Goal: Task Accomplishment & Management: Use online tool/utility

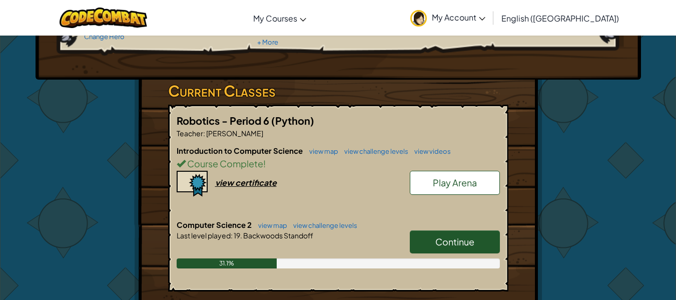
scroll to position [126, 0]
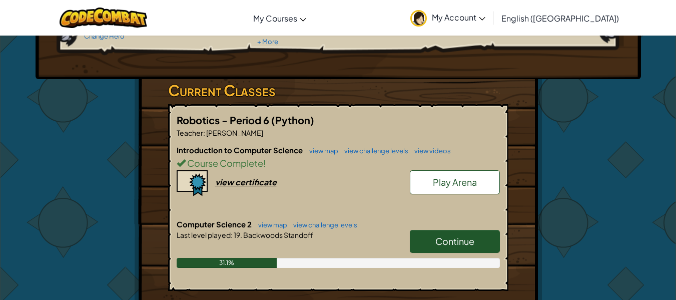
click at [439, 241] on span "Continue" at bounding box center [454, 241] width 39 height 12
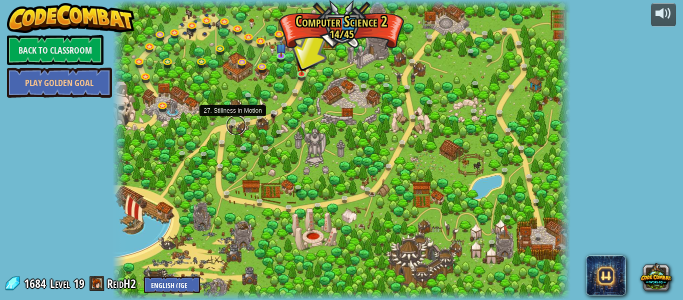
click at [234, 123] on link at bounding box center [236, 125] width 20 height 20
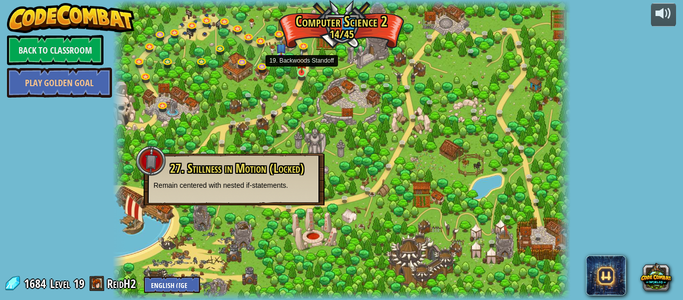
click at [304, 72] on img at bounding box center [302, 61] width 11 height 24
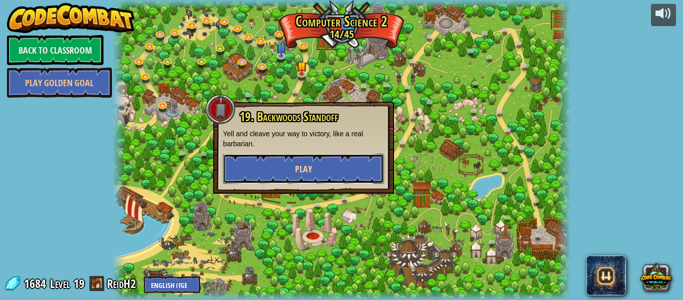
click at [282, 159] on button "Play" at bounding box center [303, 169] width 161 height 30
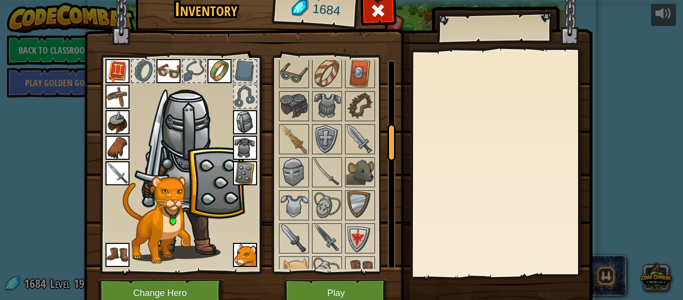
scroll to position [383, 0]
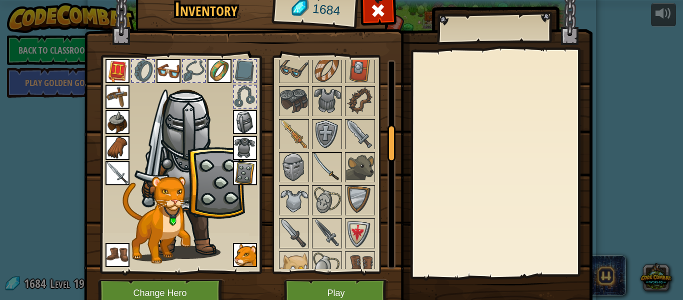
click at [324, 174] on img at bounding box center [327, 167] width 28 height 28
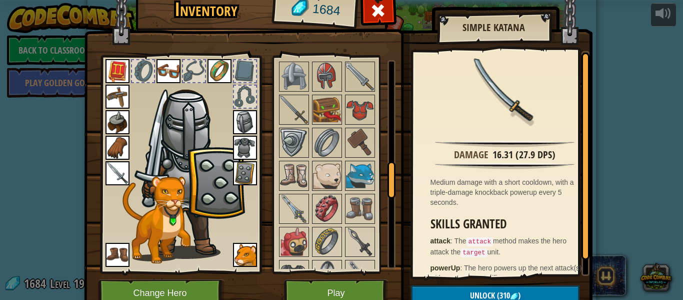
scroll to position [604, 0]
click at [286, 103] on img at bounding box center [294, 111] width 28 height 28
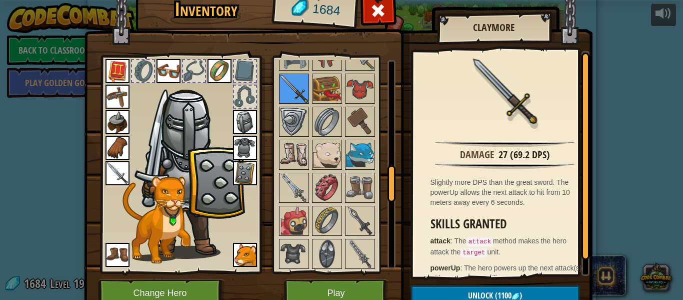
scroll to position [629, 0]
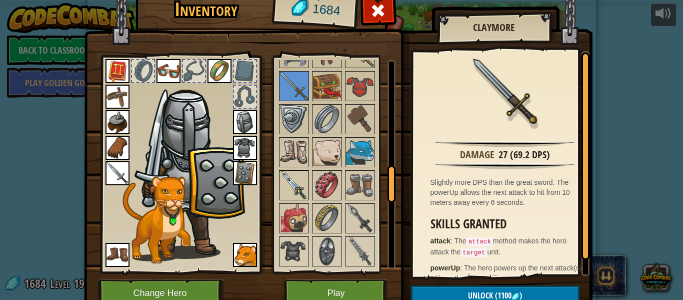
click at [292, 185] on img at bounding box center [294, 185] width 28 height 28
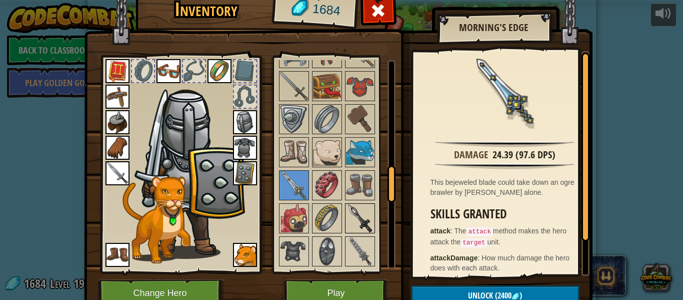
click at [355, 220] on img at bounding box center [360, 218] width 28 height 28
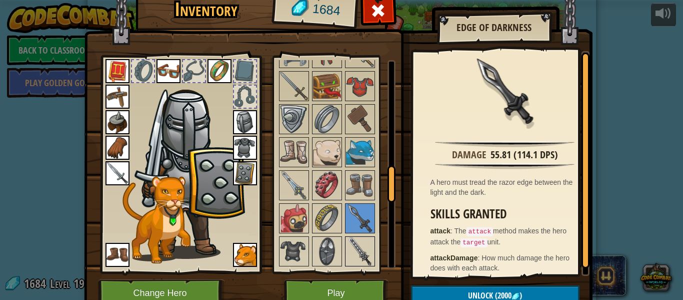
click at [351, 249] on img at bounding box center [360, 251] width 28 height 28
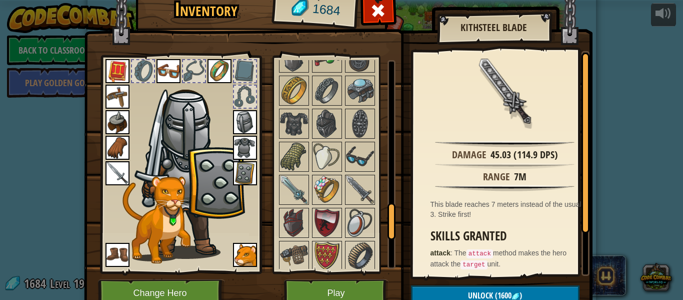
scroll to position [856, 0]
click at [285, 192] on img at bounding box center [294, 189] width 28 height 28
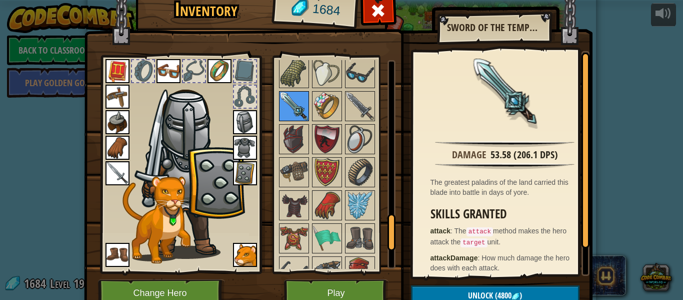
scroll to position [912, 0]
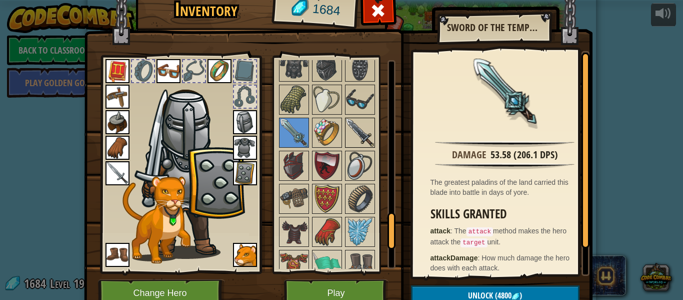
click at [349, 135] on img at bounding box center [360, 133] width 28 height 28
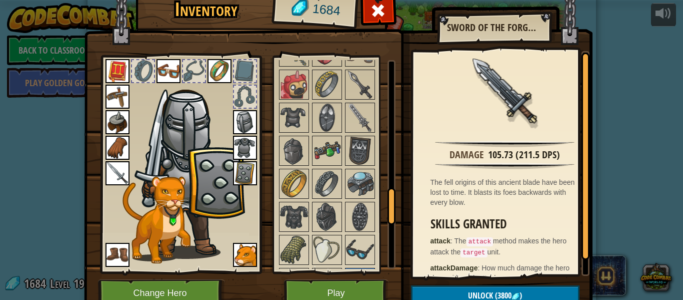
scroll to position [762, 0]
click at [349, 127] on img at bounding box center [360, 118] width 28 height 28
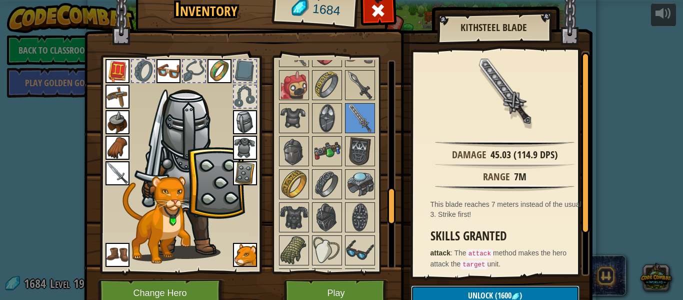
click at [510, 287] on button "Unlock (1600 )" at bounding box center [495, 295] width 169 height 21
click at [510, 287] on button "Confirm" at bounding box center [495, 295] width 169 height 21
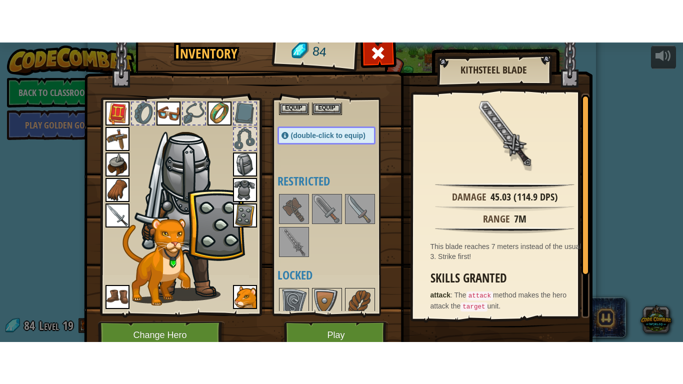
scroll to position [190, 0]
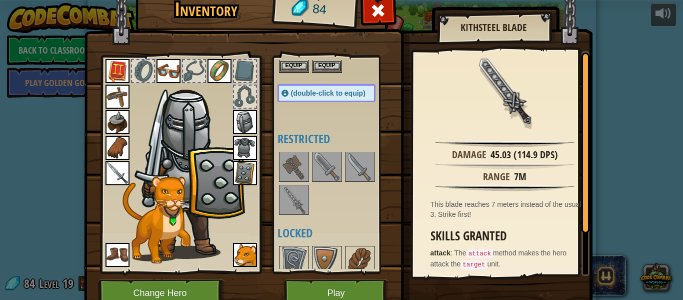
click at [289, 203] on img at bounding box center [294, 200] width 28 height 28
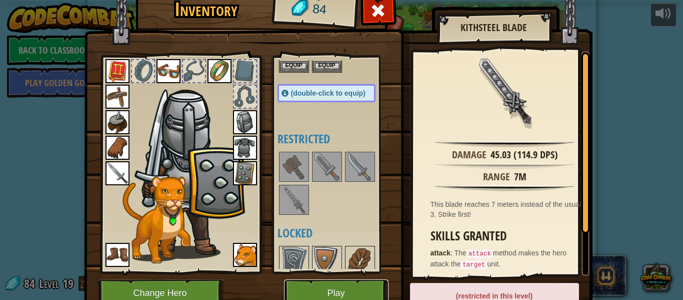
click at [321, 286] on button "Play" at bounding box center [336, 293] width 105 height 28
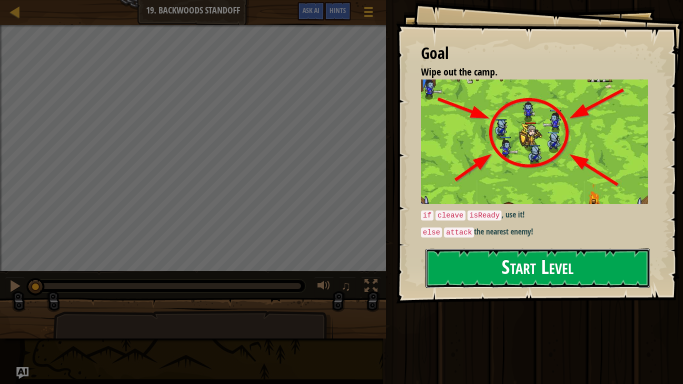
click at [556, 257] on button "Start Level" at bounding box center [538, 269] width 225 height 40
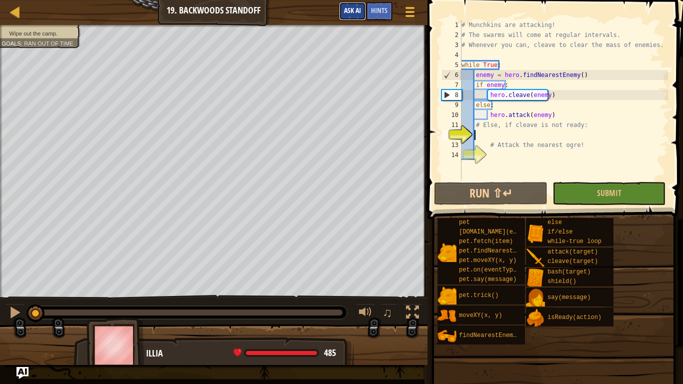
click at [354, 12] on span "Ask AI" at bounding box center [352, 11] width 17 height 10
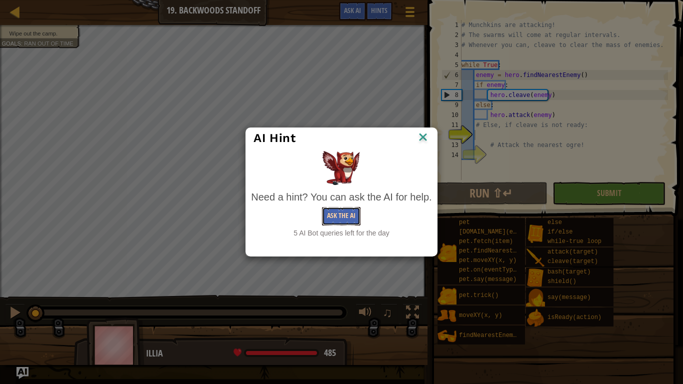
click at [355, 214] on button "Ask the AI" at bounding box center [341, 216] width 39 height 19
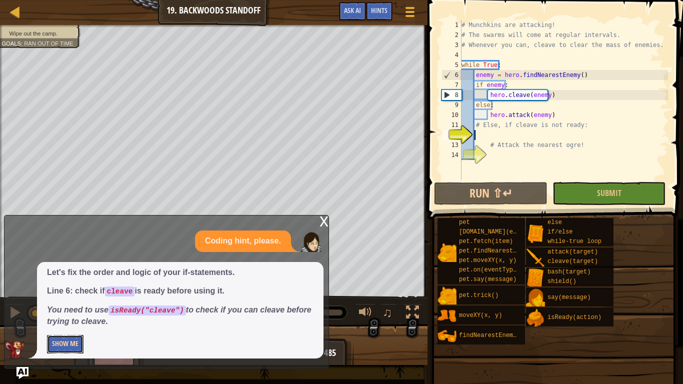
click at [73, 299] on button "Show Me" at bounding box center [65, 344] width 37 height 19
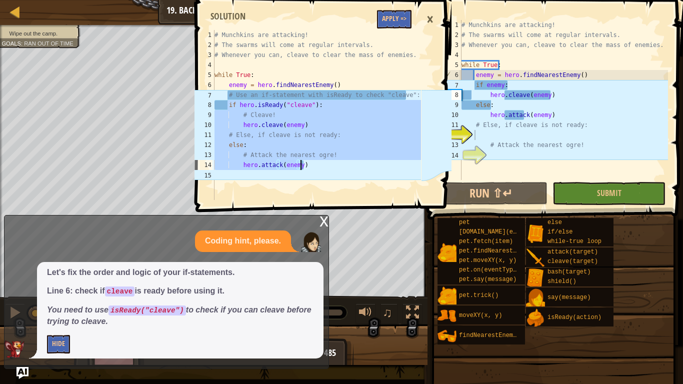
drag, startPoint x: 227, startPoint y: 106, endPoint x: 323, endPoint y: 166, distance: 113.7
click at [323, 166] on div "# Munchkins are attacking! # The swarms will come at regular intervals. # Whene…" at bounding box center [317, 125] width 209 height 190
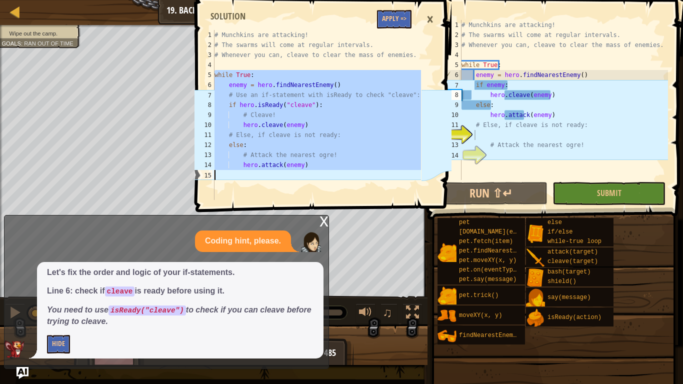
drag, startPoint x: 213, startPoint y: 75, endPoint x: 354, endPoint y: 169, distance: 168.8
click at [354, 169] on div "# Attack the nearest ogre! hero.attack(enemy) 1 2 3 4 5 6 7 8 9 10 11 12 13 14 …" at bounding box center [307, 115] width 229 height 170
type textarea "hero.attack(enemy)"
click at [392, 22] on button "Apply =>" at bounding box center [394, 19] width 35 height 19
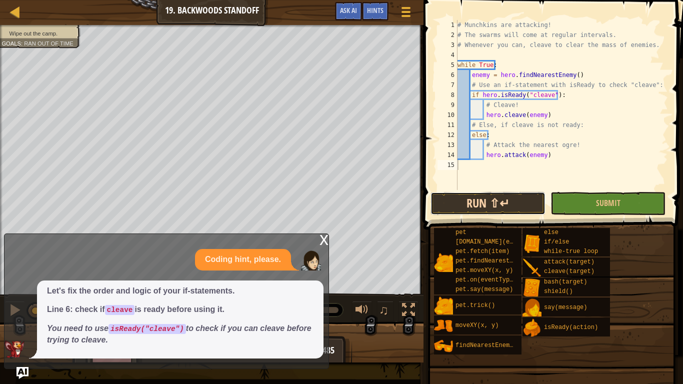
click at [497, 202] on button "Run ⇧↵" at bounding box center [488, 203] width 115 height 23
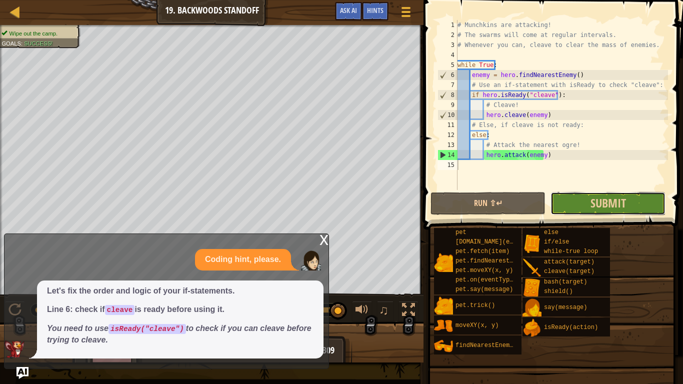
click at [602, 212] on button "Submit" at bounding box center [608, 203] width 115 height 23
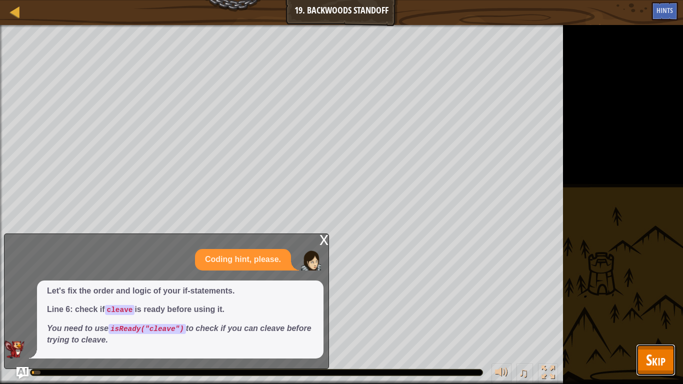
click at [656, 299] on span "Skip" at bounding box center [656, 360] width 20 height 21
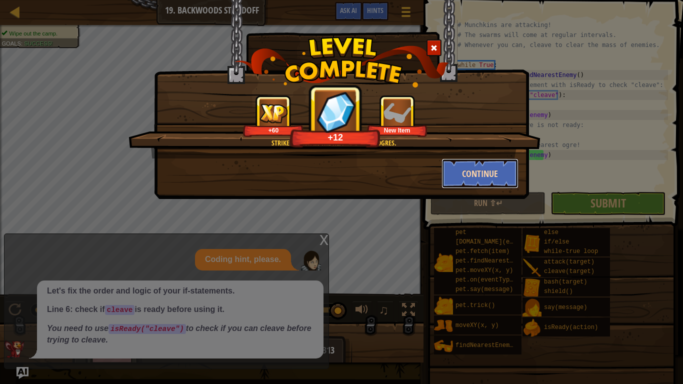
click at [459, 165] on button "Continue" at bounding box center [481, 174] width 78 height 30
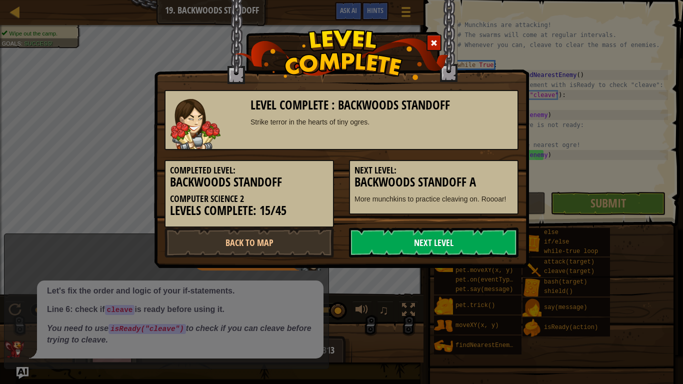
click at [493, 245] on link "Next Level" at bounding box center [434, 243] width 170 height 30
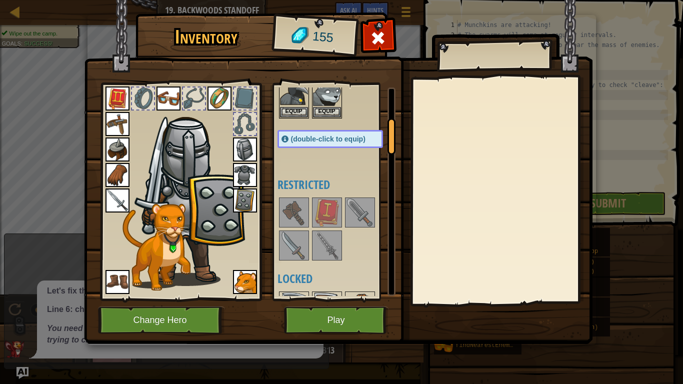
scroll to position [185, 0]
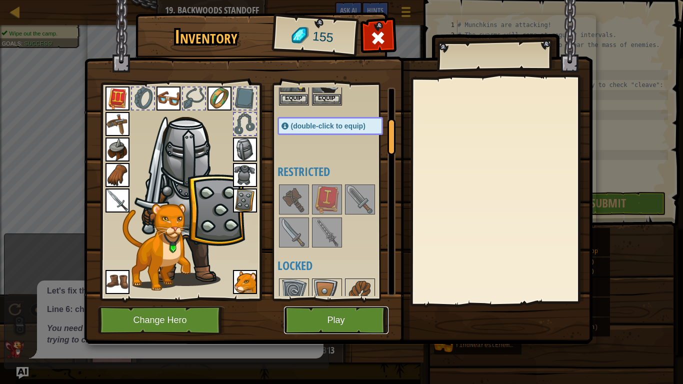
click at [354, 299] on button "Play" at bounding box center [336, 321] width 105 height 28
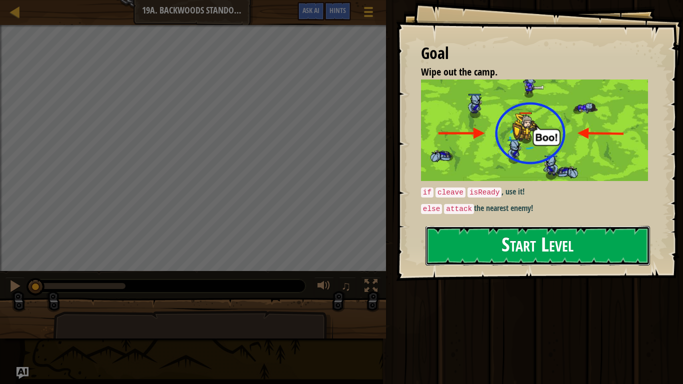
click at [620, 245] on button "Start Level" at bounding box center [538, 246] width 225 height 40
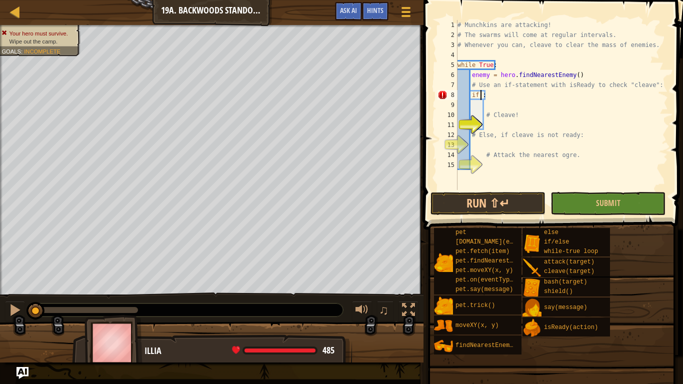
scroll to position [5, 2]
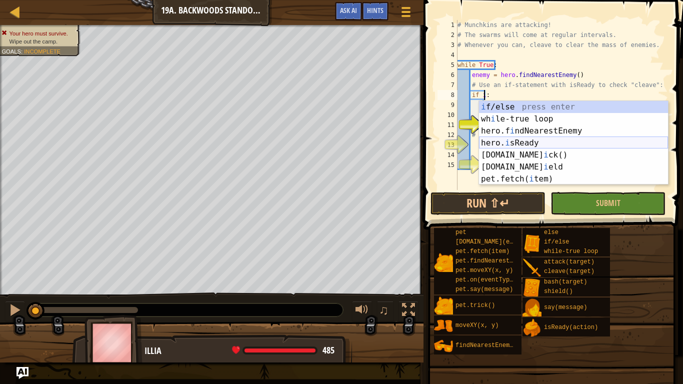
click at [520, 140] on div "i f/else press enter wh i le-true loop press enter hero.f i ndNearestEnemy pres…" at bounding box center [573, 155] width 189 height 108
type textarea "if hero.isReady("cleave"):"
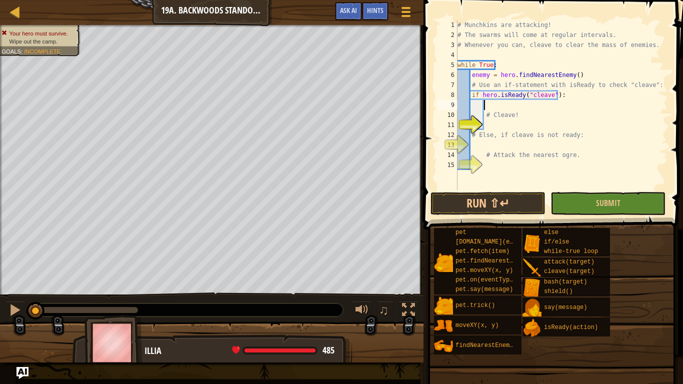
click at [529, 107] on div "# Munchkins are attacking! # The swarms will come at regular intervals. # Whene…" at bounding box center [562, 115] width 213 height 190
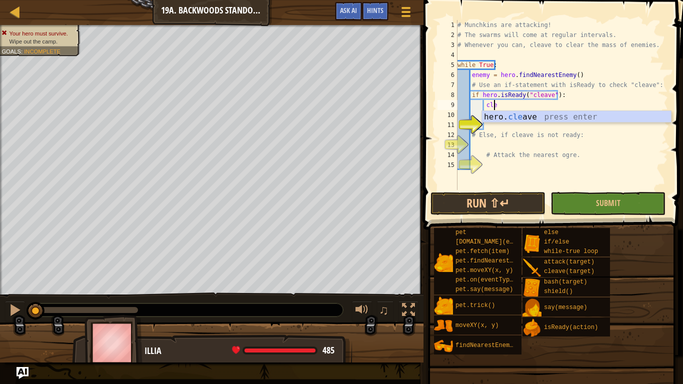
scroll to position [5, 3]
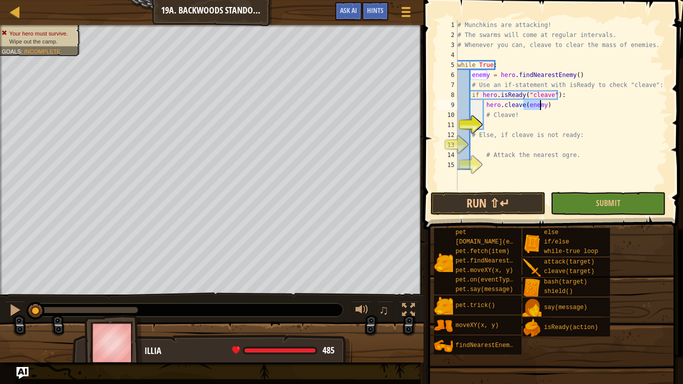
type textarea "# Cleave!"
type textarea "# Else, if cleave is not ready:"
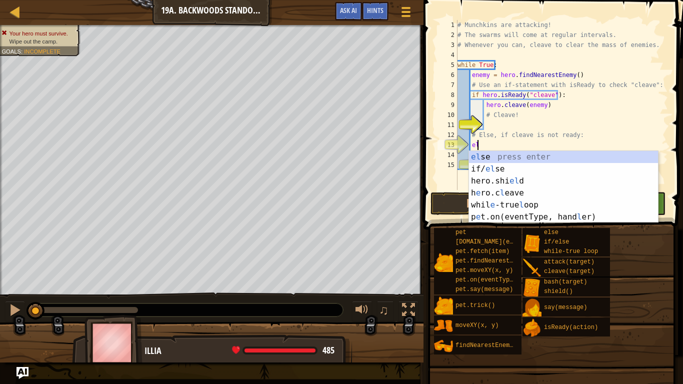
scroll to position [5, 2]
type textarea "else"
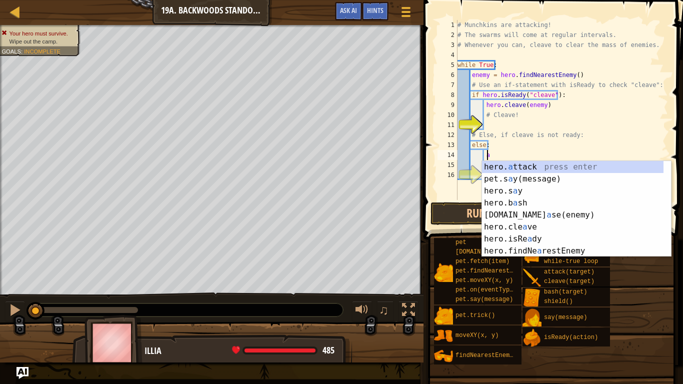
scroll to position [5, 3]
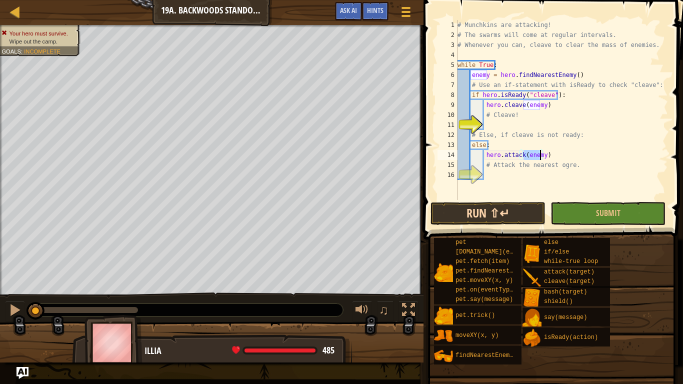
type textarea "hero.attack(enemy)"
drag, startPoint x: 516, startPoint y: 210, endPoint x: 497, endPoint y: 212, distance: 19.6
click at [497, 212] on button "Run ⇧↵" at bounding box center [488, 213] width 115 height 23
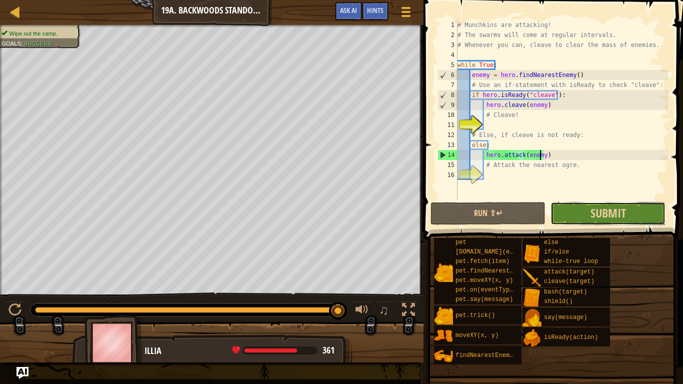
click at [582, 213] on button "Submit" at bounding box center [608, 213] width 115 height 23
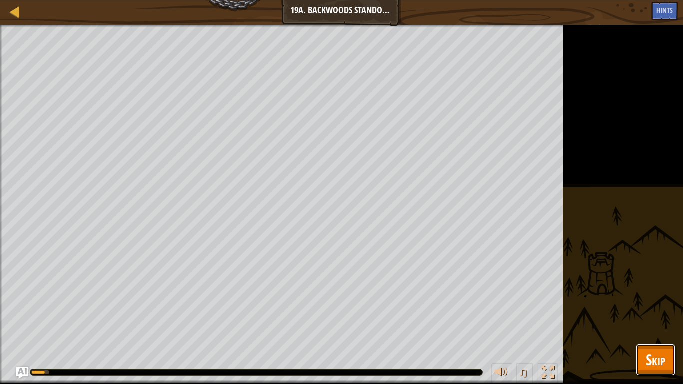
click at [661, 299] on span "Skip" at bounding box center [656, 360] width 20 height 21
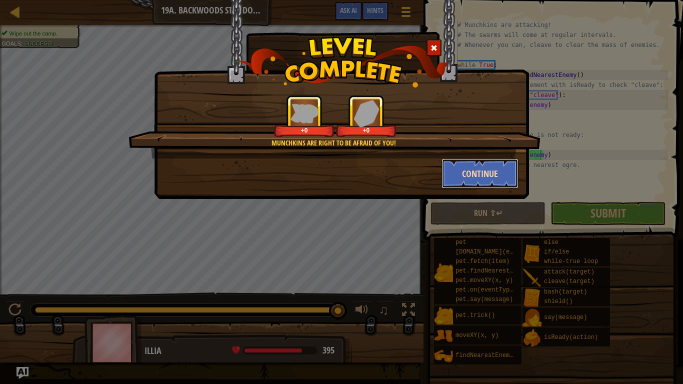
click at [473, 181] on button "Continue" at bounding box center [481, 174] width 78 height 30
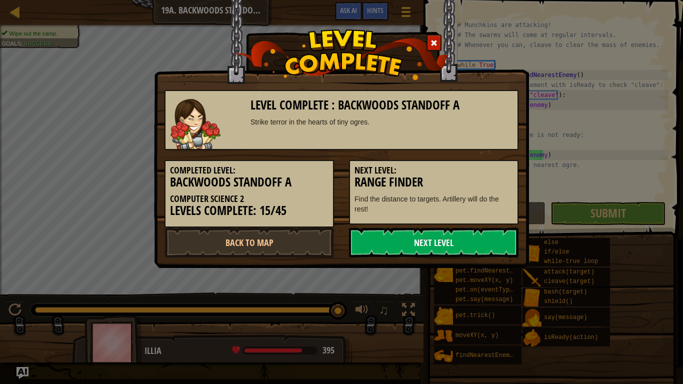
click at [465, 234] on link "Next Level" at bounding box center [434, 243] width 170 height 30
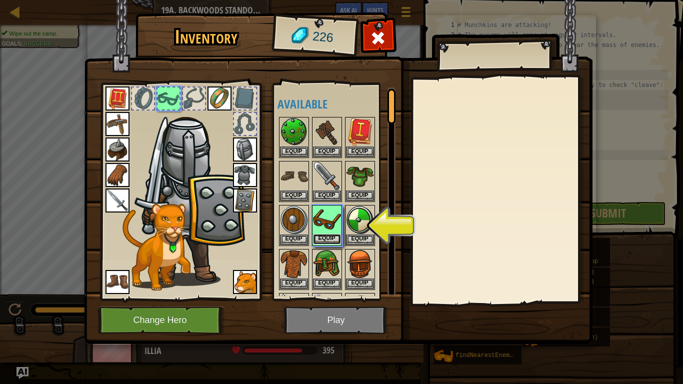
click at [328, 235] on button "Equip" at bounding box center [327, 239] width 28 height 11
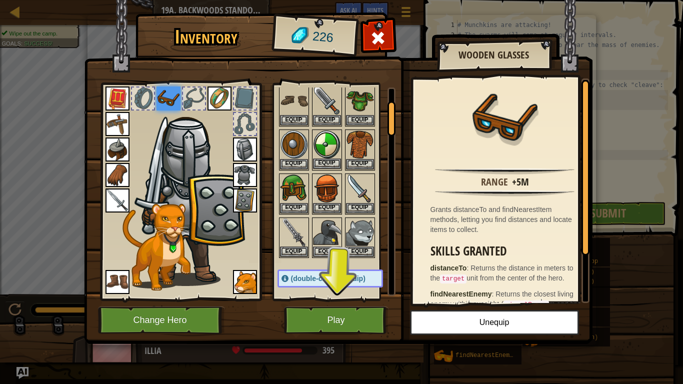
scroll to position [77, 0]
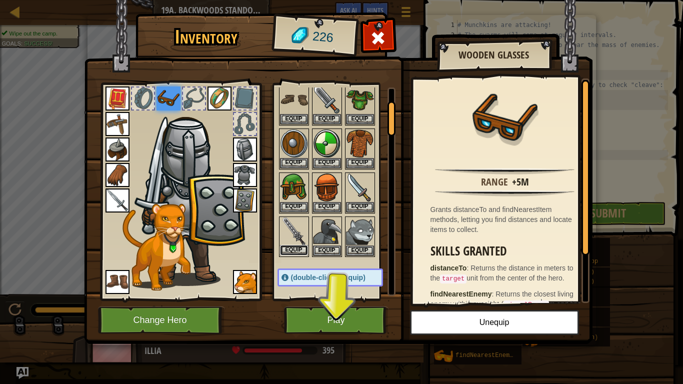
click at [298, 247] on button "Equip" at bounding box center [294, 250] width 28 height 11
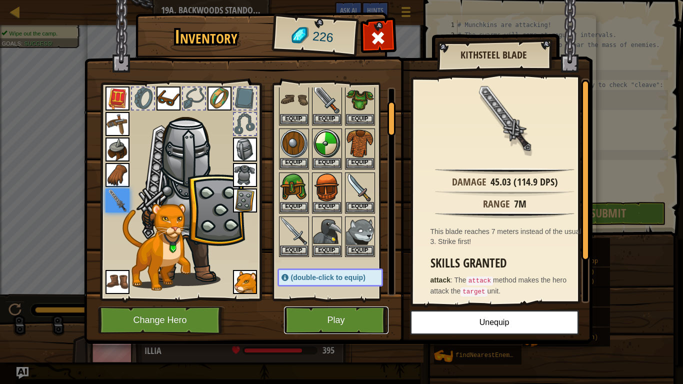
click at [362, 299] on button "Play" at bounding box center [336, 321] width 105 height 28
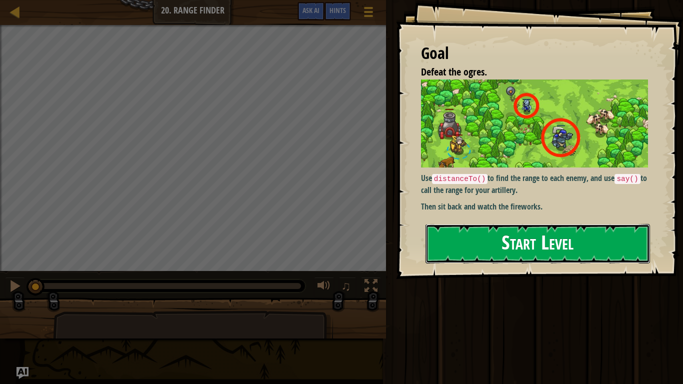
click at [543, 224] on button "Start Level" at bounding box center [538, 244] width 225 height 40
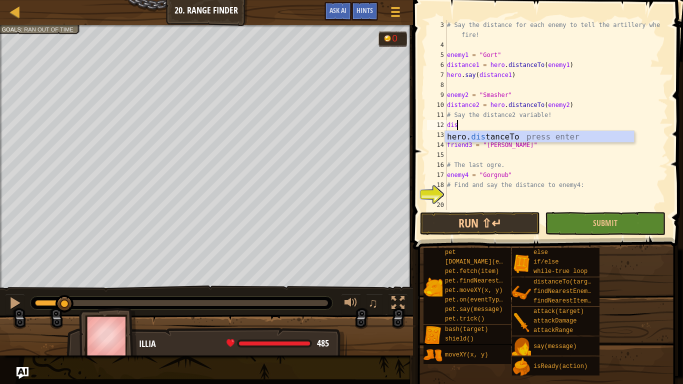
scroll to position [5, 0]
type textarea "d"
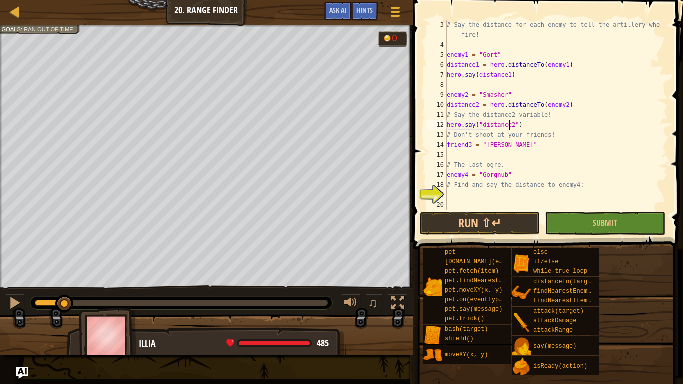
scroll to position [5, 5]
click at [515, 217] on button "Run ⇧↵" at bounding box center [480, 223] width 120 height 23
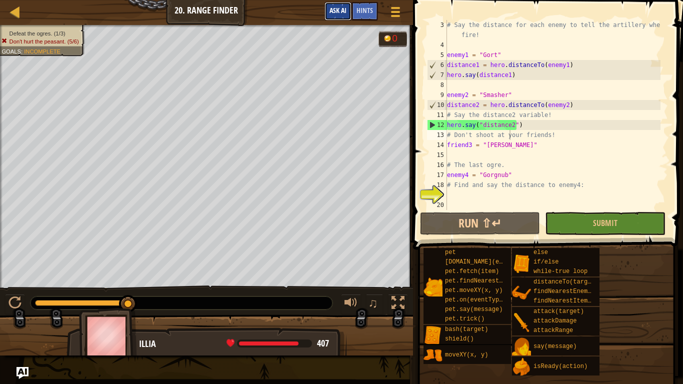
click at [332, 8] on span "Ask AI" at bounding box center [338, 11] width 17 height 10
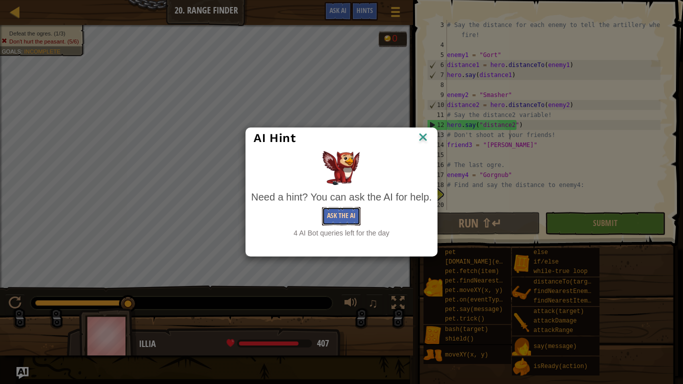
click at [331, 222] on button "Ask the AI" at bounding box center [341, 216] width 39 height 19
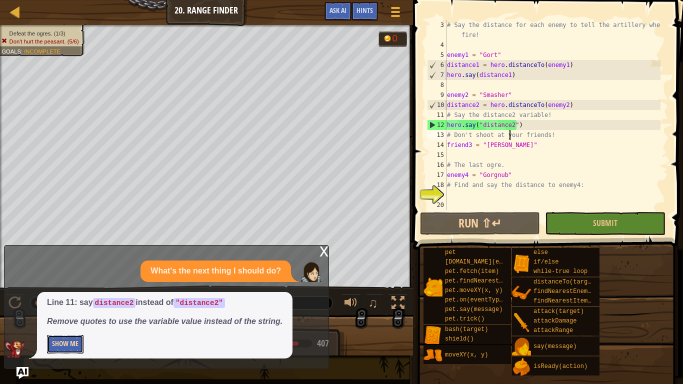
click at [61, 299] on button "Show Me" at bounding box center [65, 344] width 37 height 19
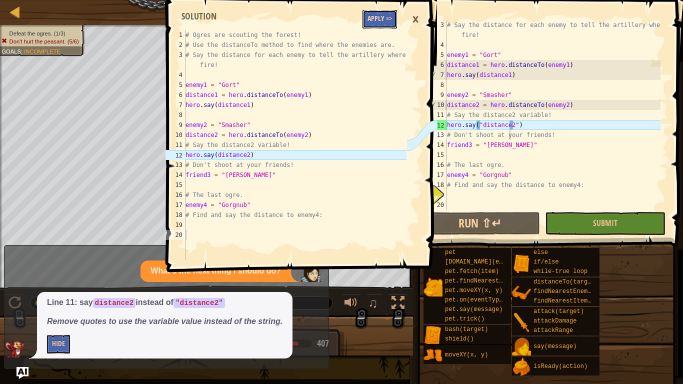
click at [382, 28] on button "Apply =>" at bounding box center [380, 19] width 35 height 19
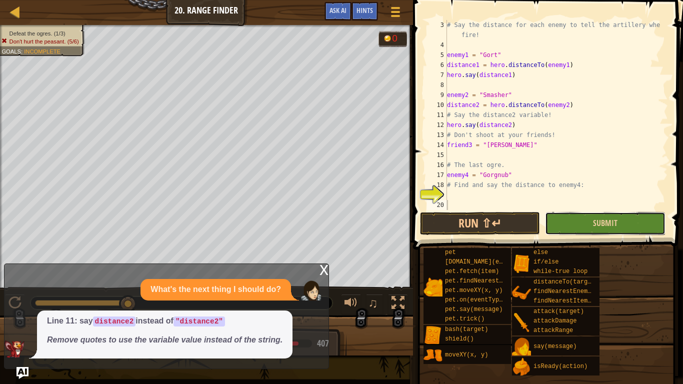
click at [582, 225] on button "Submit" at bounding box center [605, 223] width 120 height 23
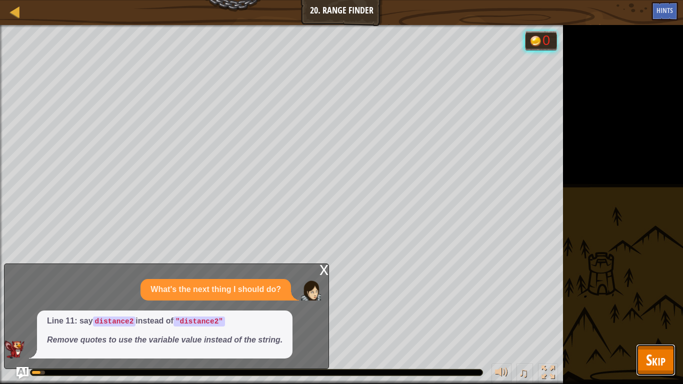
click at [645, 299] on button "Skip" at bounding box center [656, 360] width 40 height 32
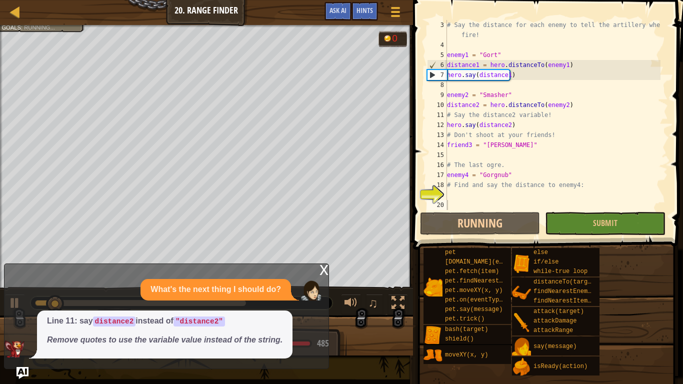
click at [329, 299] on div "x What's the next thing I should do? Line 11: say distance2 instead of "distanc…" at bounding box center [166, 317] width 325 height 106
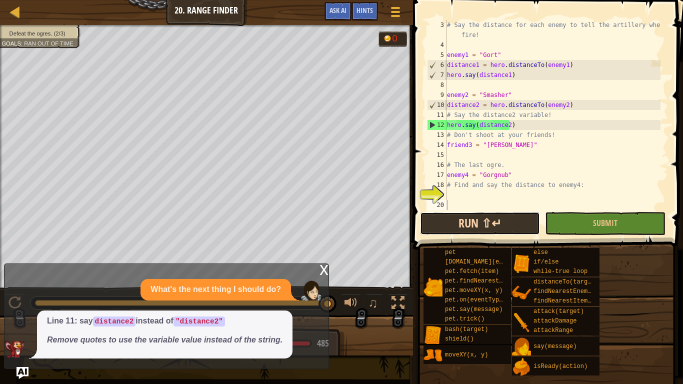
click at [453, 223] on button "Run ⇧↵" at bounding box center [480, 223] width 120 height 23
click at [450, 193] on div "# Say the distance for each enemy to tell the artillery where to fire! enemy1 =…" at bounding box center [553, 130] width 216 height 220
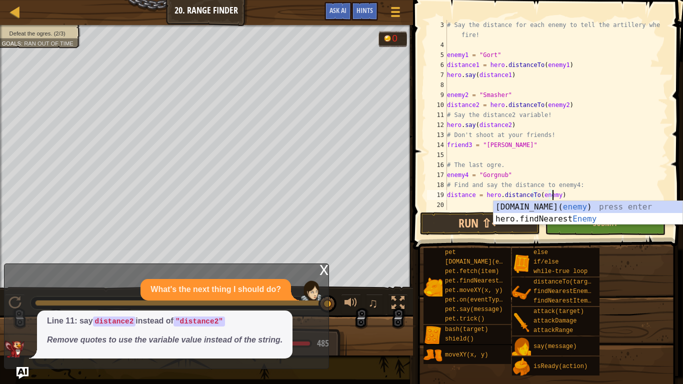
scroll to position [5, 9]
type textarea "distance = hero.distanceTo(enemy4)"
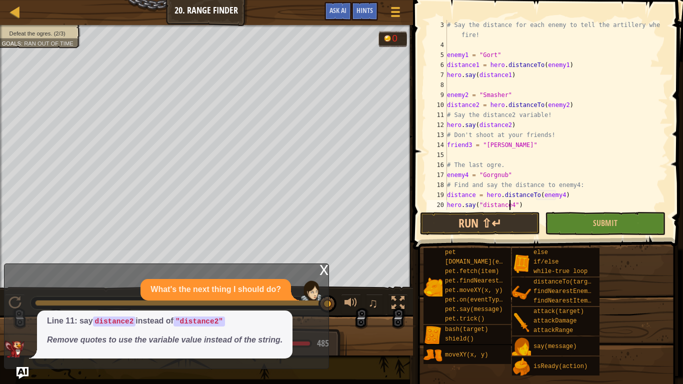
scroll to position [5, 5]
click at [499, 227] on button "Run ⇧↵" at bounding box center [480, 223] width 120 height 23
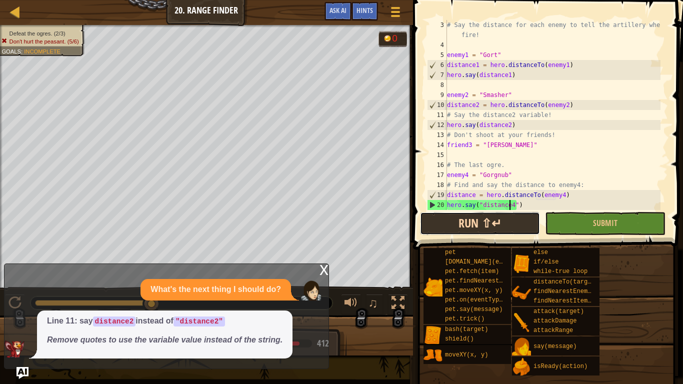
click at [492, 227] on button "Run ⇧↵" at bounding box center [480, 223] width 120 height 23
click at [578, 187] on div "# Say the distance for each enemy to tell the artillery where to fire! enemy1 =…" at bounding box center [553, 130] width 216 height 220
type textarea "# Find and say the distance to enemy4:"
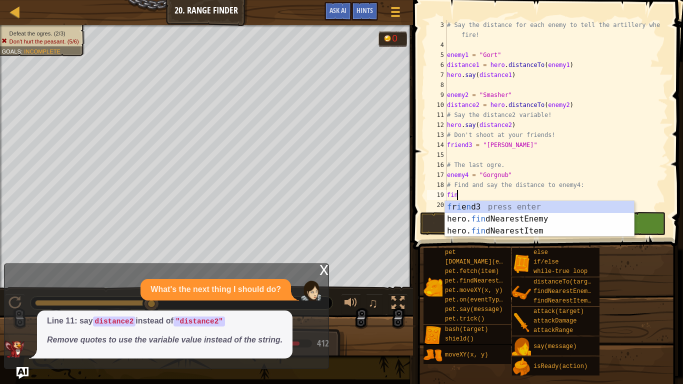
type textarea "find"
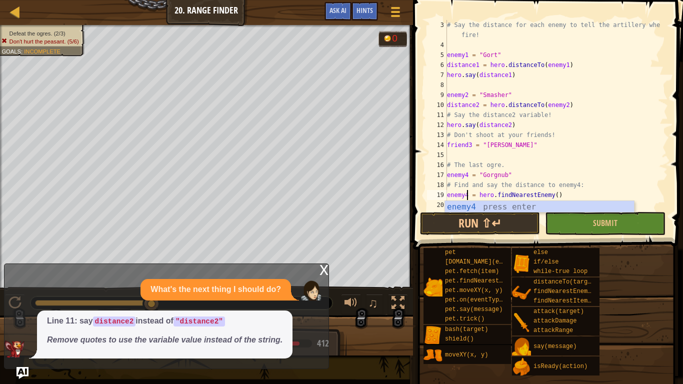
scroll to position [5, 2]
type textarea "enemy4 = hero.findNearestEnemy()"
click at [487, 223] on button "Run ⇧↵" at bounding box center [480, 223] width 120 height 23
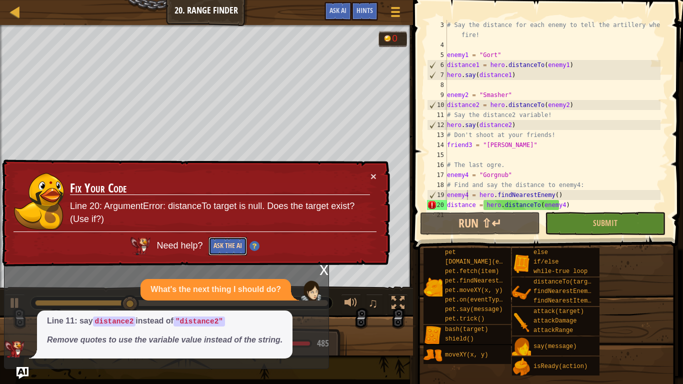
click at [234, 243] on button "Ask the AI" at bounding box center [228, 246] width 39 height 19
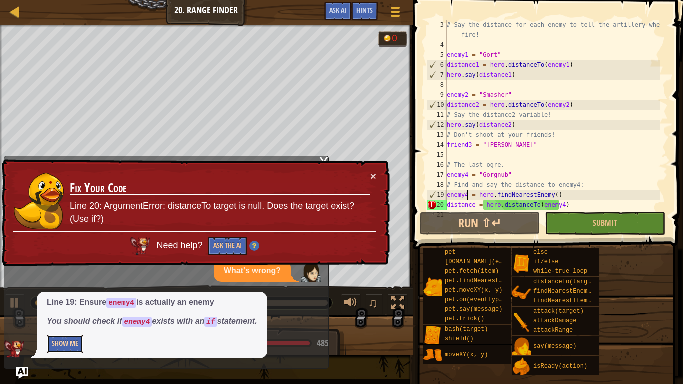
click at [76, 299] on button "Show Me" at bounding box center [65, 344] width 37 height 19
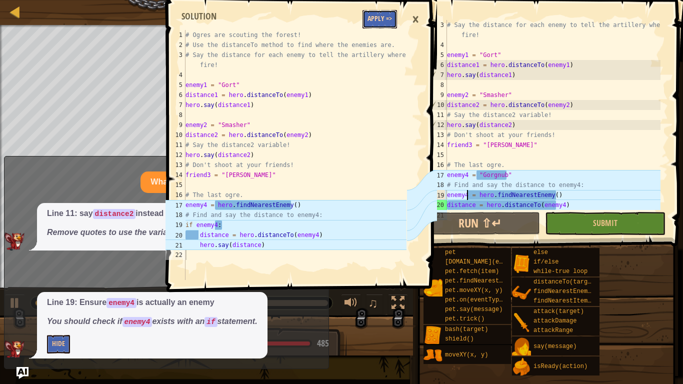
click at [376, 20] on button "Apply =>" at bounding box center [380, 19] width 35 height 19
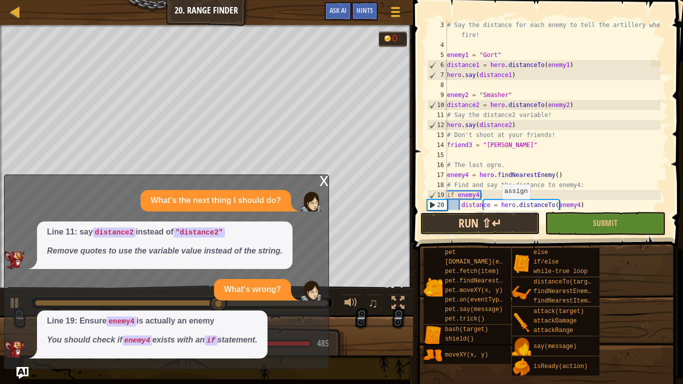
click at [479, 218] on button "Run ⇧↵" at bounding box center [480, 223] width 120 height 23
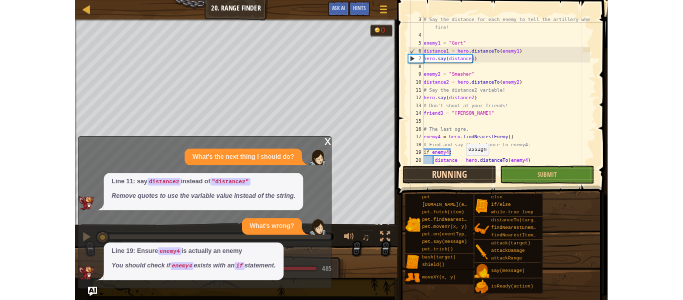
scroll to position [5, 0]
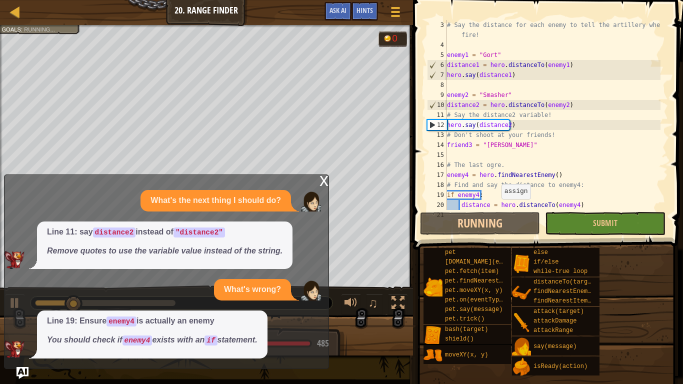
click at [323, 179] on div "x" at bounding box center [324, 180] width 9 height 10
